Goal: Task Accomplishment & Management: Complete application form

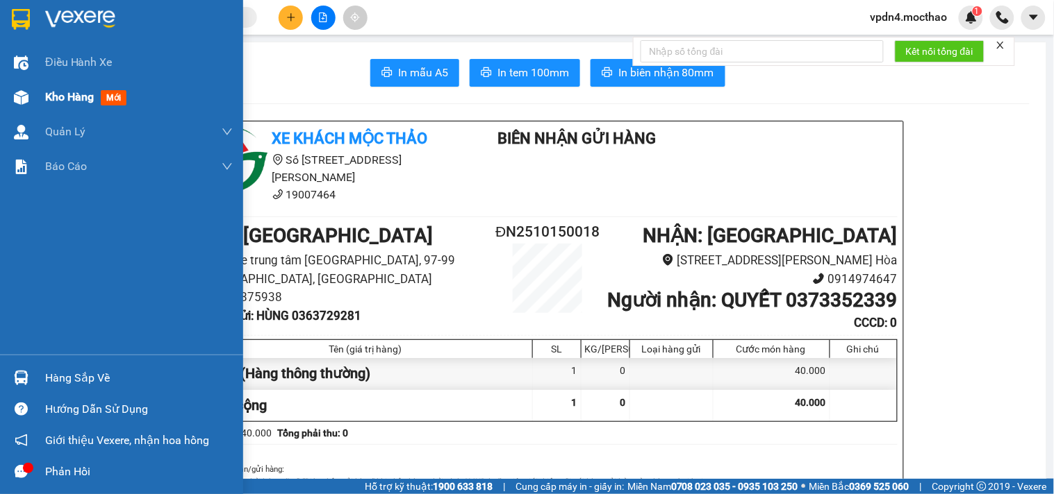
click at [78, 97] on span "Kho hàng" at bounding box center [69, 96] width 49 height 13
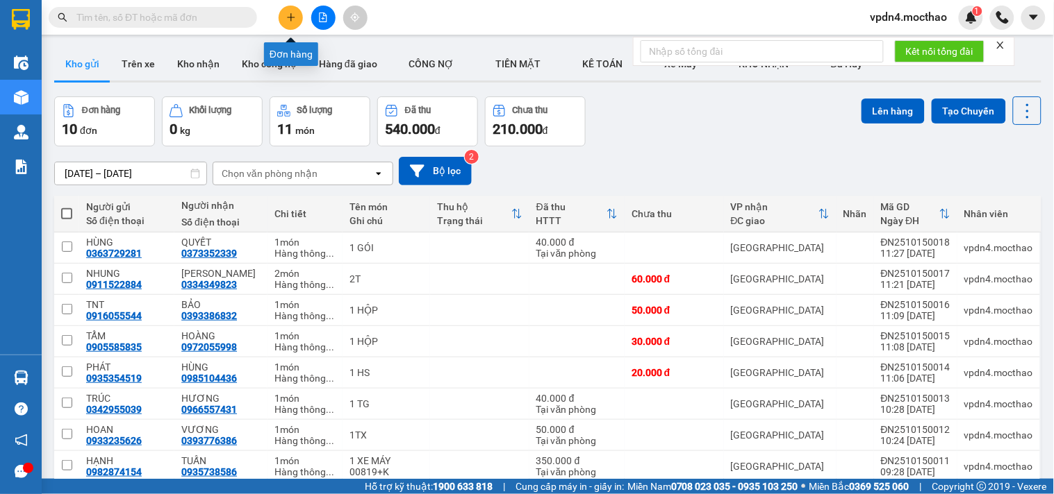
click at [295, 22] on button at bounding box center [290, 18] width 24 height 24
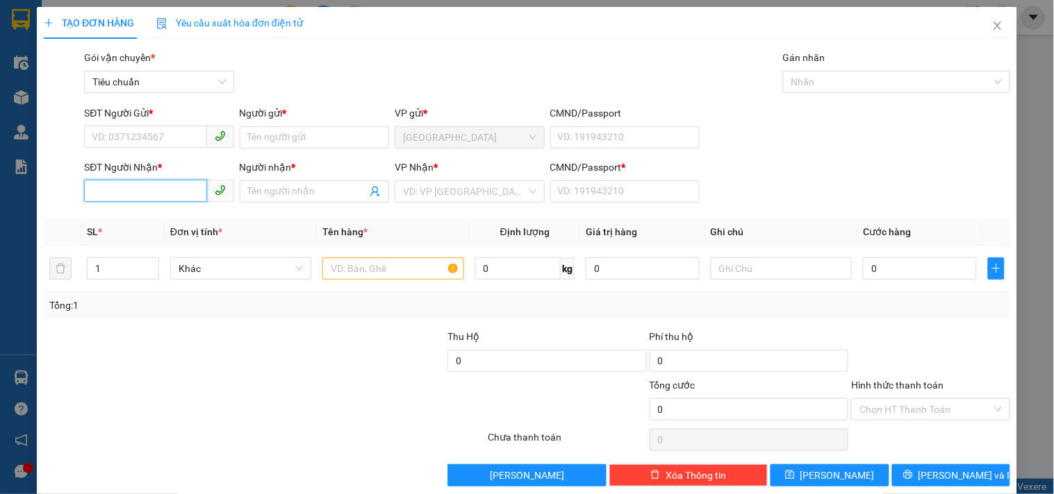
click at [118, 199] on input "SĐT Người Nhận *" at bounding box center [145, 191] width 122 height 22
type input "0349763390"
click at [138, 220] on div "0349763390 - K TÊN" at bounding box center [157, 219] width 131 height 15
type input "K TÊN"
type input "0"
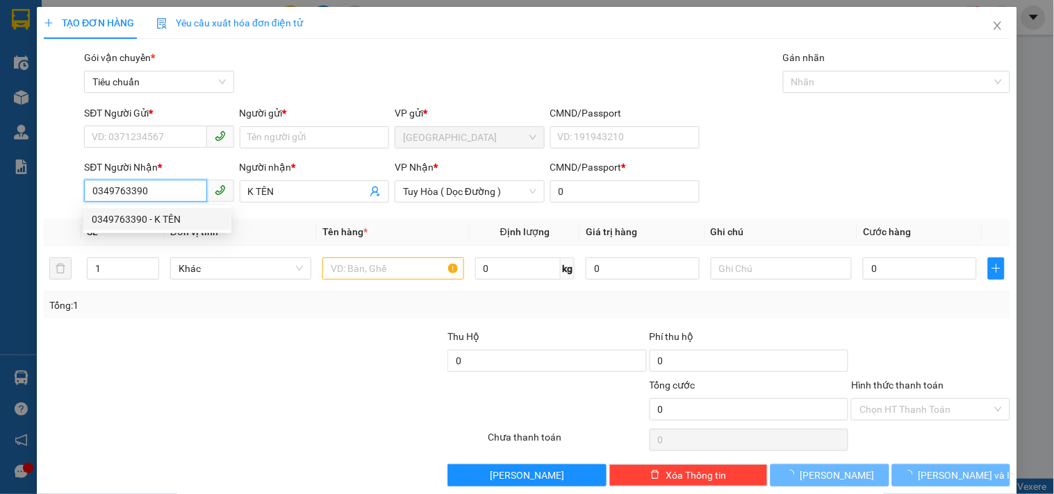
type input "70.000"
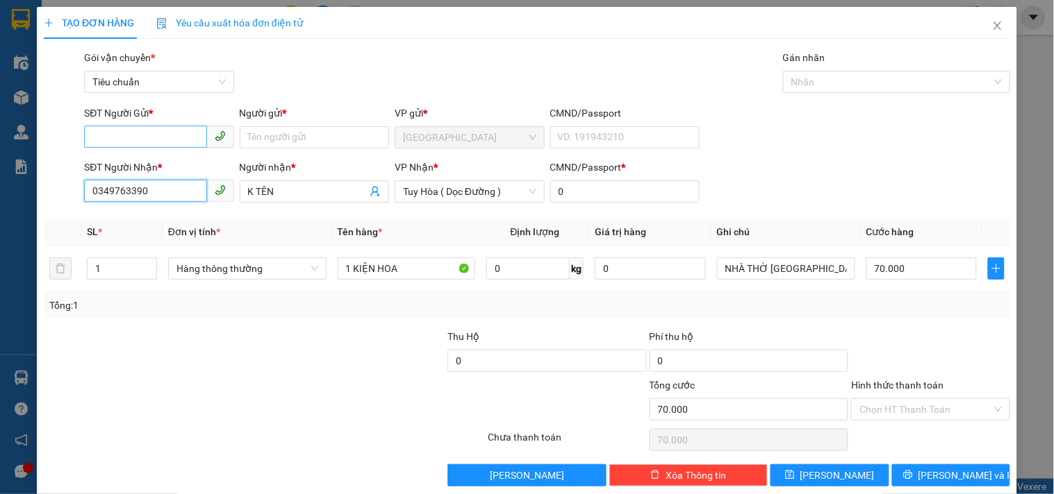
type input "0349763390"
click at [149, 126] on input "SĐT Người Gửi *" at bounding box center [145, 137] width 122 height 22
click at [182, 164] on div "0844444595 - HẠNH" at bounding box center [157, 165] width 131 height 15
type input "0844444595"
type input "HẠNH"
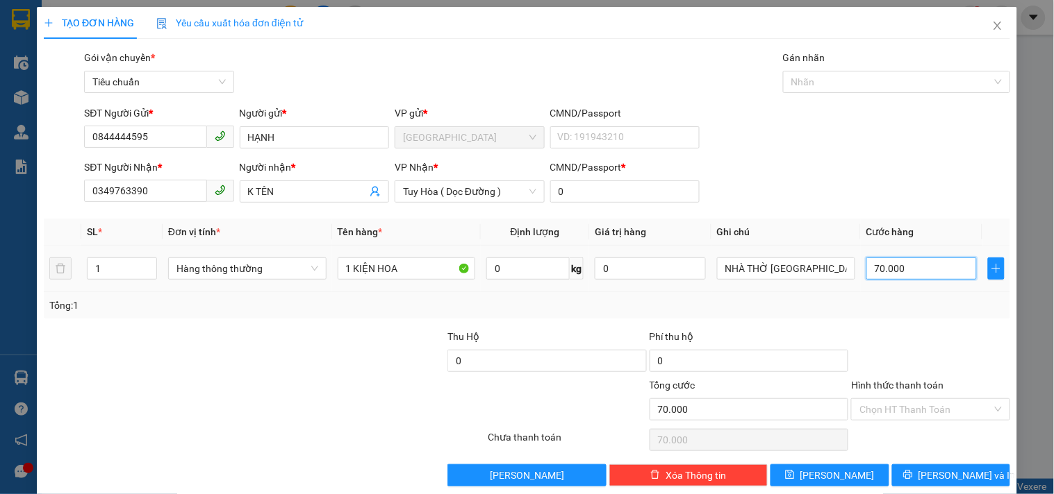
click at [917, 262] on input "70.000" at bounding box center [921, 269] width 111 height 22
type input "1"
type input "10"
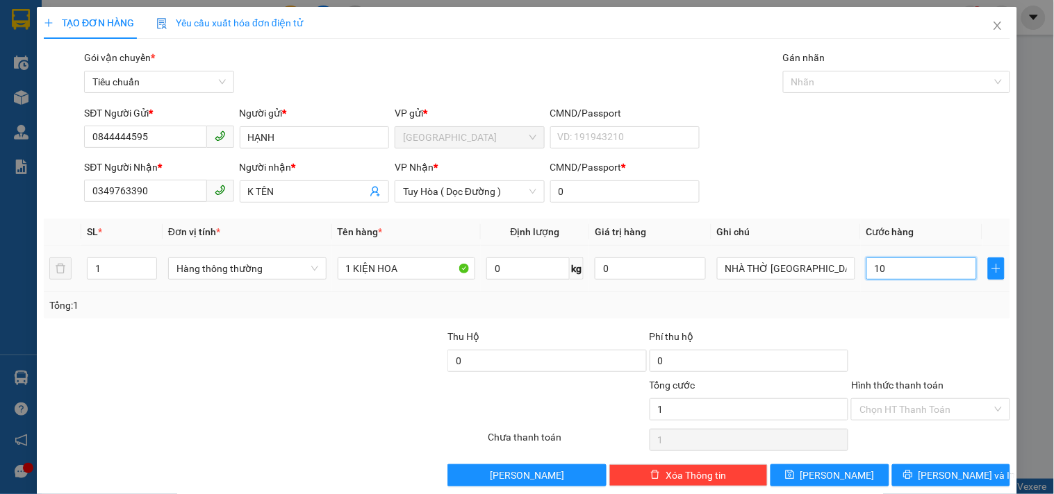
type input "10"
type input "100"
type input "100.000"
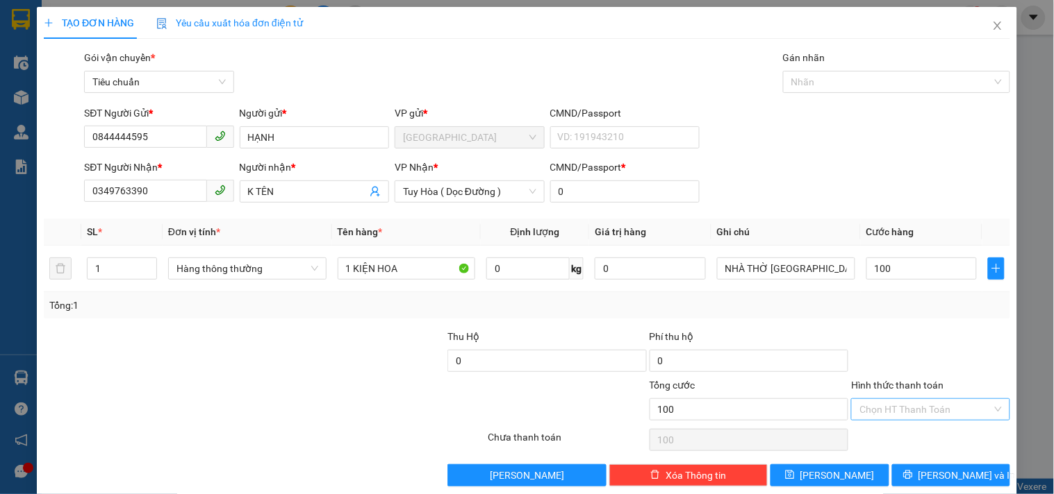
type input "100.000"
click at [905, 413] on input "Hình thức thanh toán" at bounding box center [925, 409] width 132 height 21
click at [890, 316] on div "Tại văn phòng" at bounding box center [921, 315] width 140 height 15
type input "0"
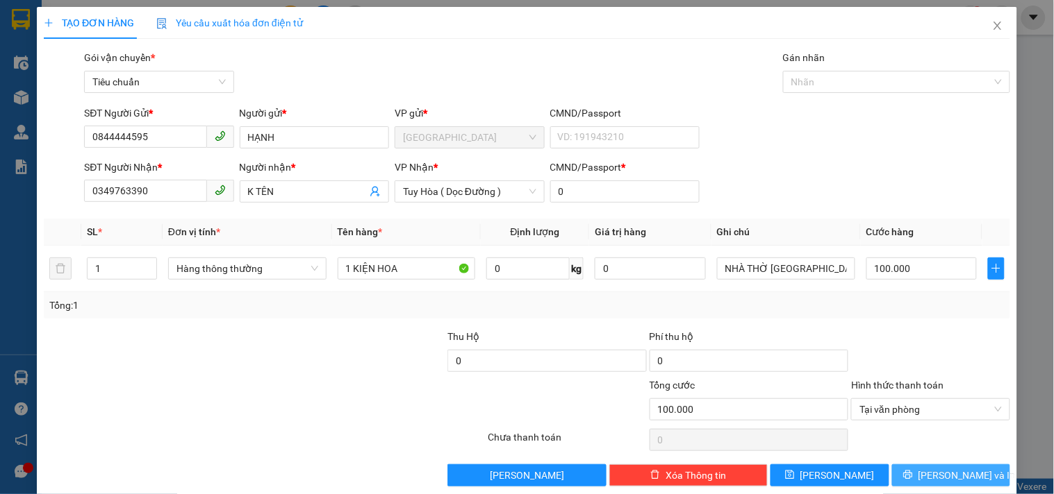
click at [908, 474] on button "[PERSON_NAME] và In" at bounding box center [951, 476] width 118 height 22
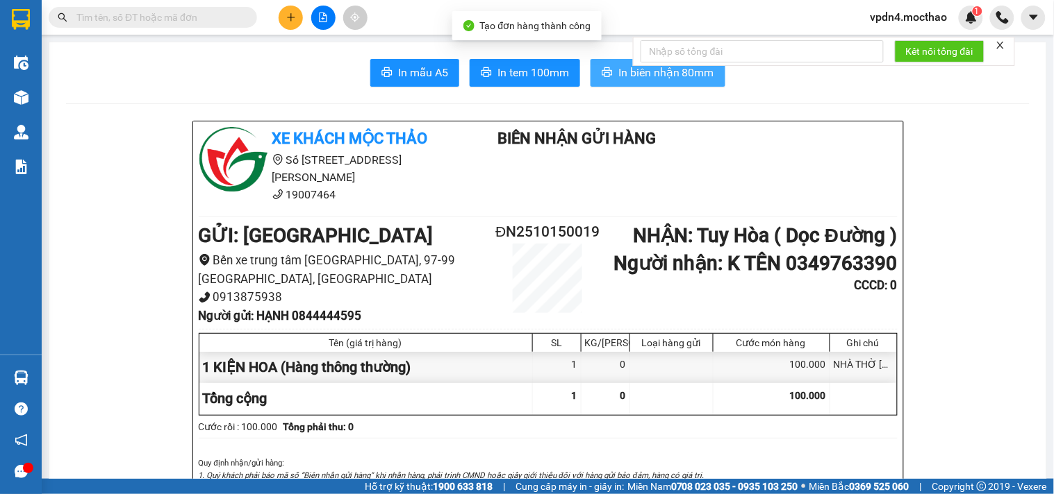
click at [605, 67] on icon "printer" at bounding box center [606, 72] width 11 height 11
